Goal: Find specific page/section: Find specific page/section

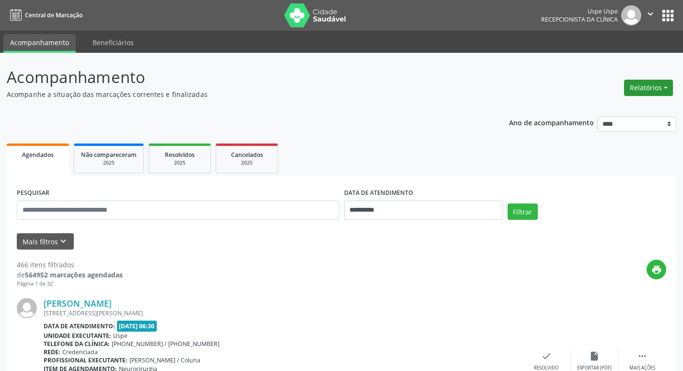
click at [663, 83] on button "Relatórios" at bounding box center [649, 88] width 49 height 16
click at [598, 111] on link "Agendamentos" at bounding box center [622, 108] width 103 height 13
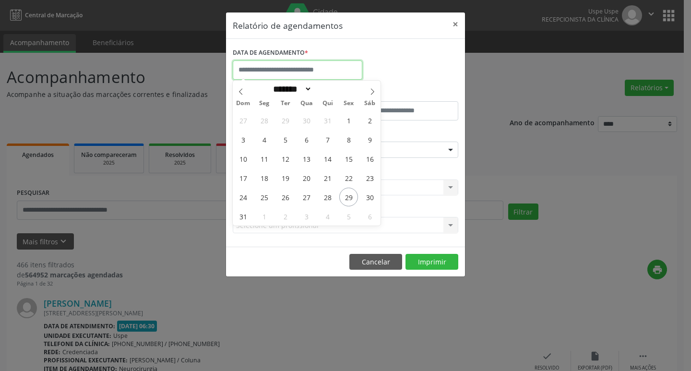
click at [297, 74] on body "**********" at bounding box center [345, 185] width 691 height 371
click at [377, 93] on span at bounding box center [372, 89] width 16 height 16
select select "*"
click at [270, 124] on span "1" at bounding box center [264, 120] width 19 height 19
type input "**********"
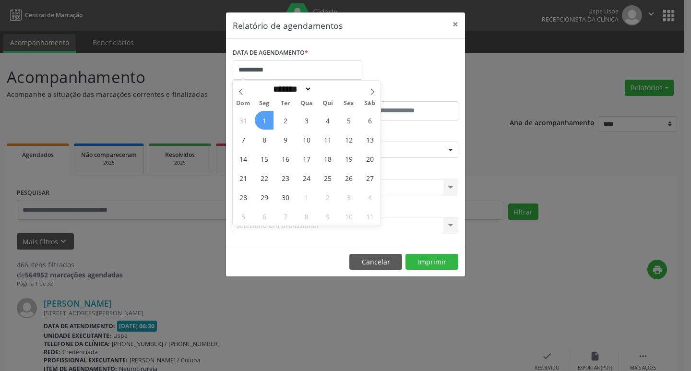
click at [270, 124] on span "1" at bounding box center [264, 120] width 19 height 19
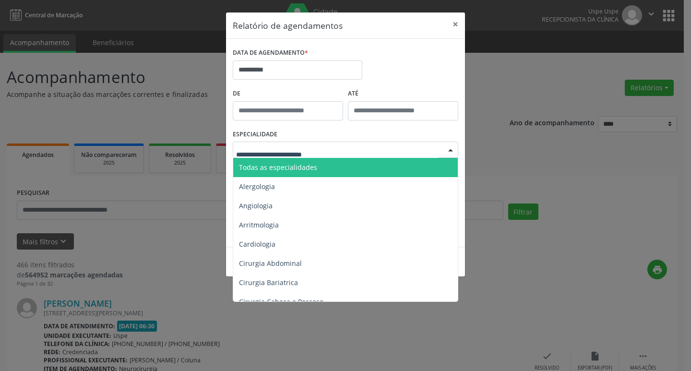
click at [276, 157] on div at bounding box center [345, 149] width 225 height 16
click at [275, 166] on span "Todas as especialidades" at bounding box center [278, 167] width 78 height 9
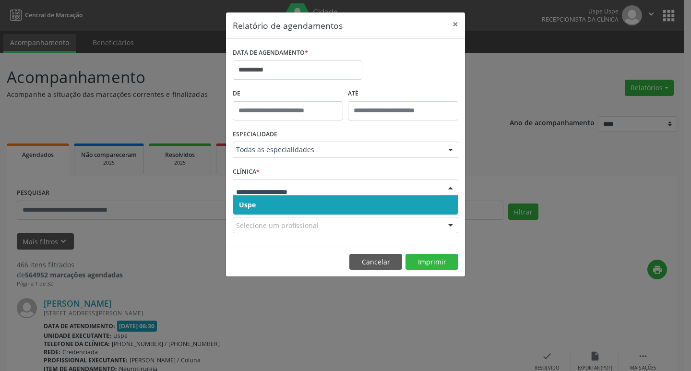
click at [268, 204] on span "Uspe" at bounding box center [345, 204] width 224 height 19
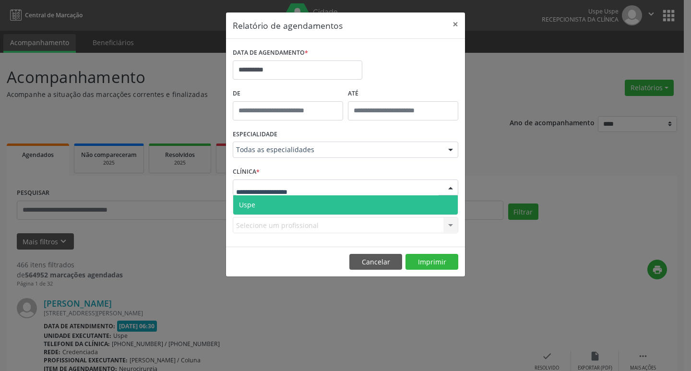
click at [271, 202] on span "Uspe" at bounding box center [345, 204] width 224 height 19
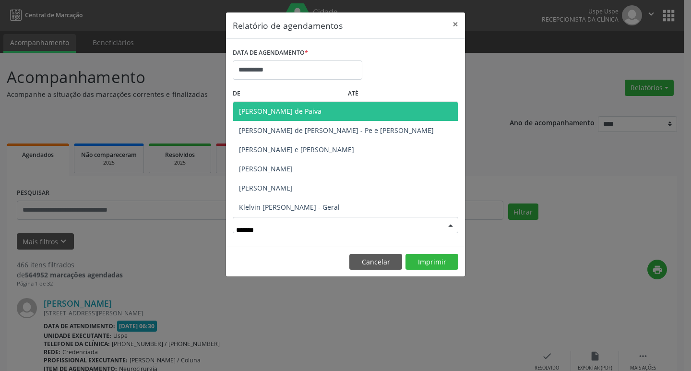
type input "********"
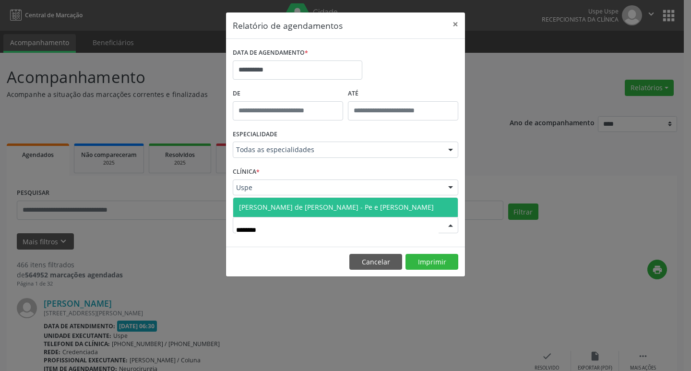
drag, startPoint x: 294, startPoint y: 199, endPoint x: 348, endPoint y: 241, distance: 69.1
click at [297, 204] on span "[PERSON_NAME] de [PERSON_NAME] - Pe e [PERSON_NAME]" at bounding box center [345, 207] width 224 height 19
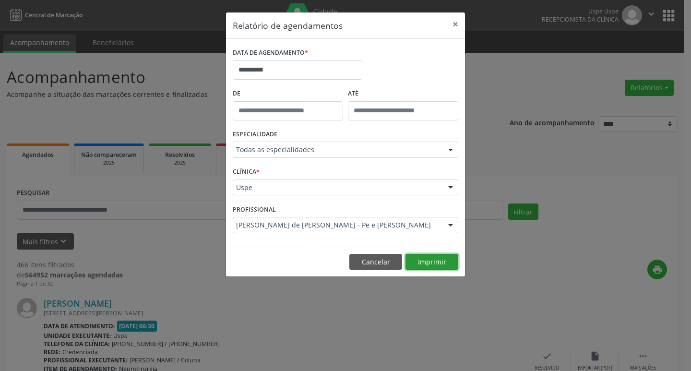
click at [435, 259] on button "Imprimir" at bounding box center [431, 262] width 53 height 16
click at [454, 22] on button "×" at bounding box center [455, 24] width 19 height 24
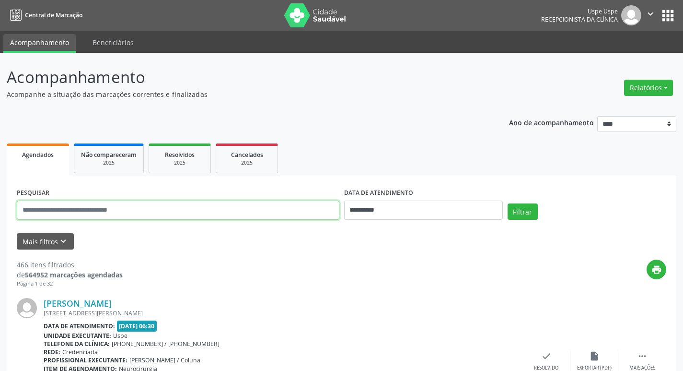
click at [173, 207] on input "text" at bounding box center [178, 209] width 323 height 19
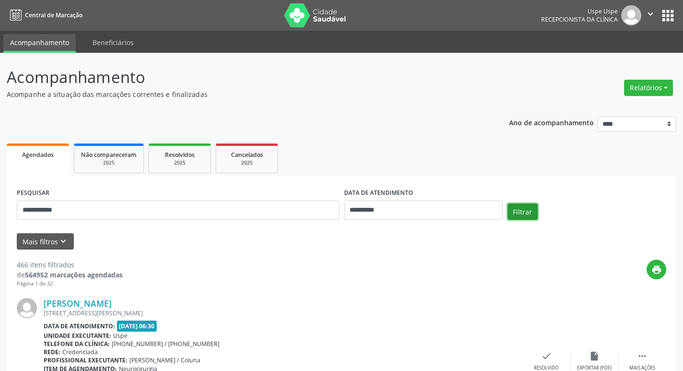
click at [520, 211] on button "Filtrar" at bounding box center [523, 211] width 30 height 16
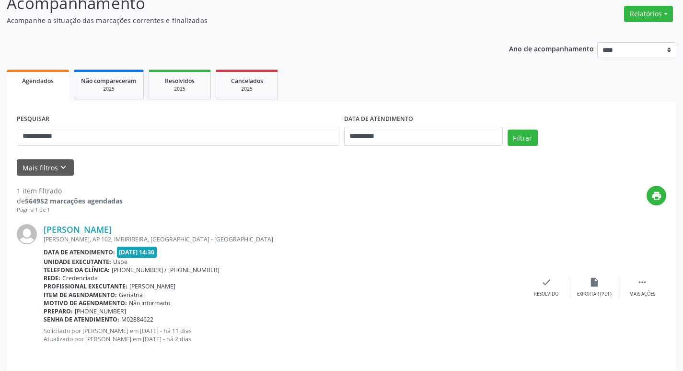
scroll to position [80, 0]
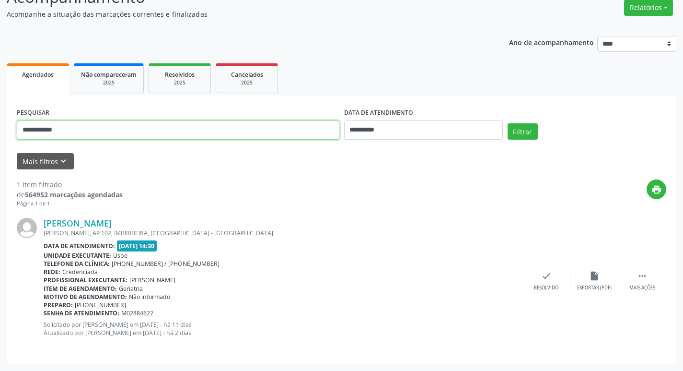
click at [122, 135] on input "**********" at bounding box center [178, 129] width 323 height 19
type input "*"
